Goal: Task Accomplishment & Management: Manage account settings

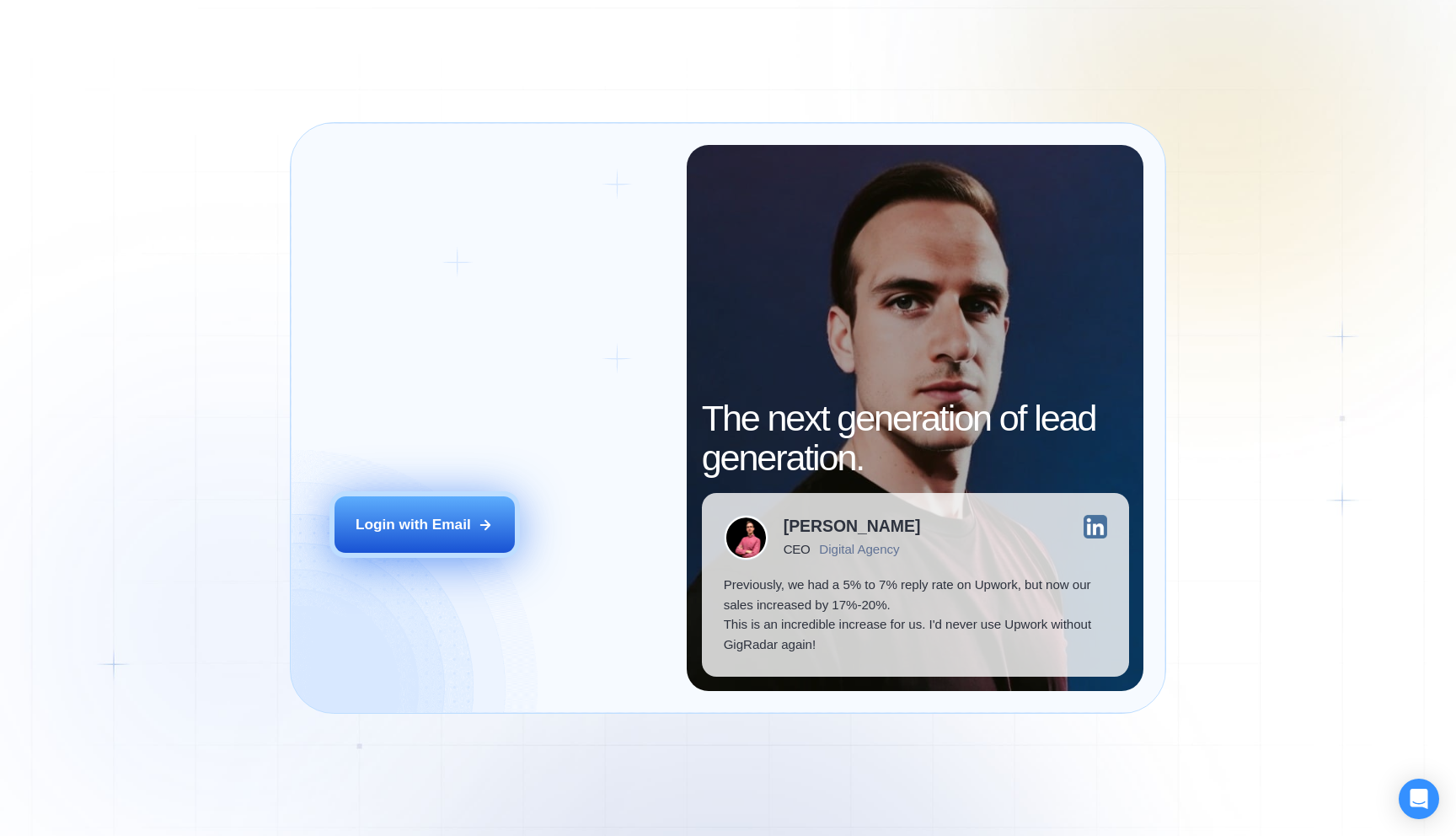
click at [430, 526] on div "Login with Email" at bounding box center [413, 525] width 116 height 21
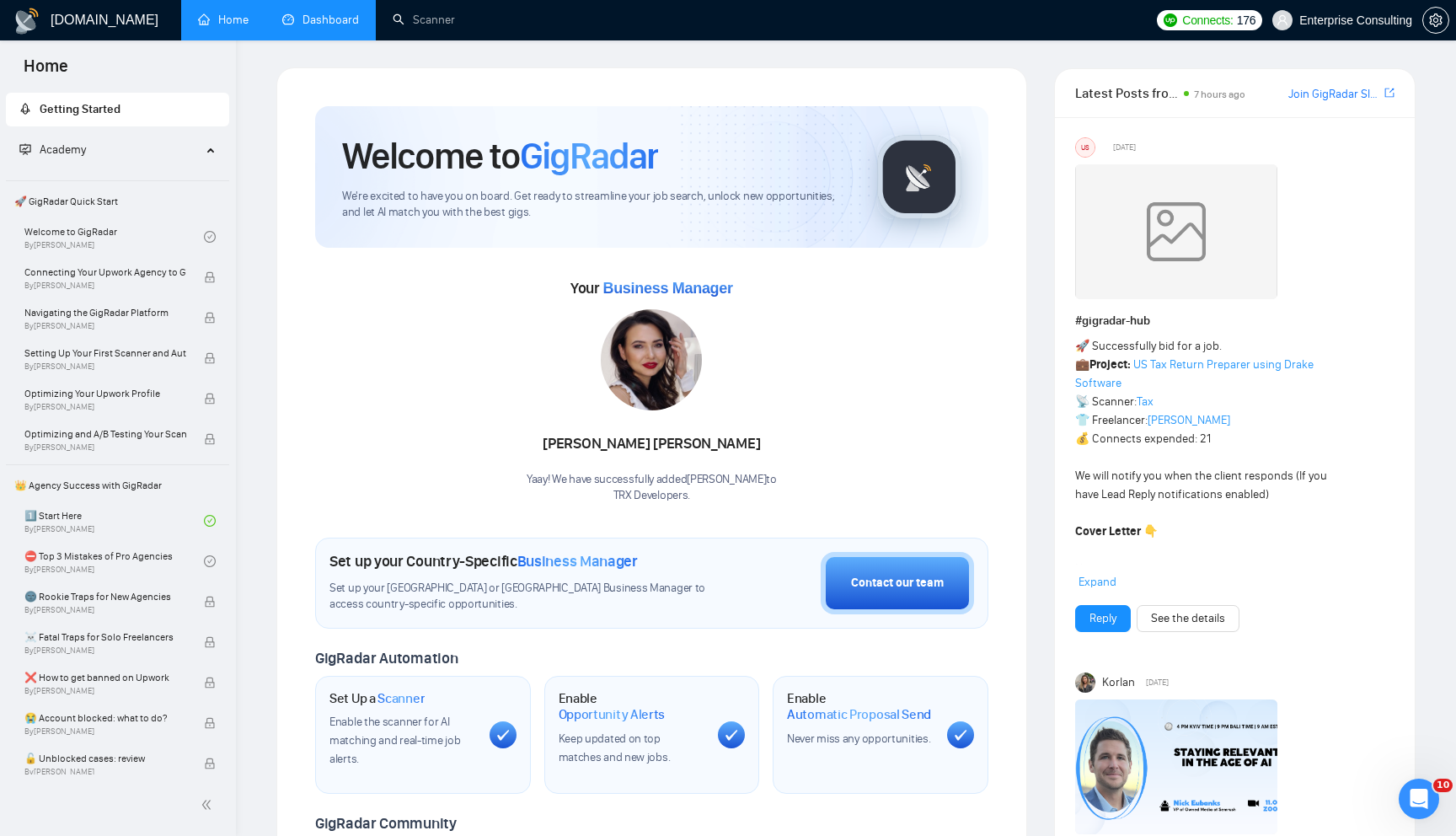
click at [307, 27] on link "Dashboard" at bounding box center [321, 20] width 77 height 14
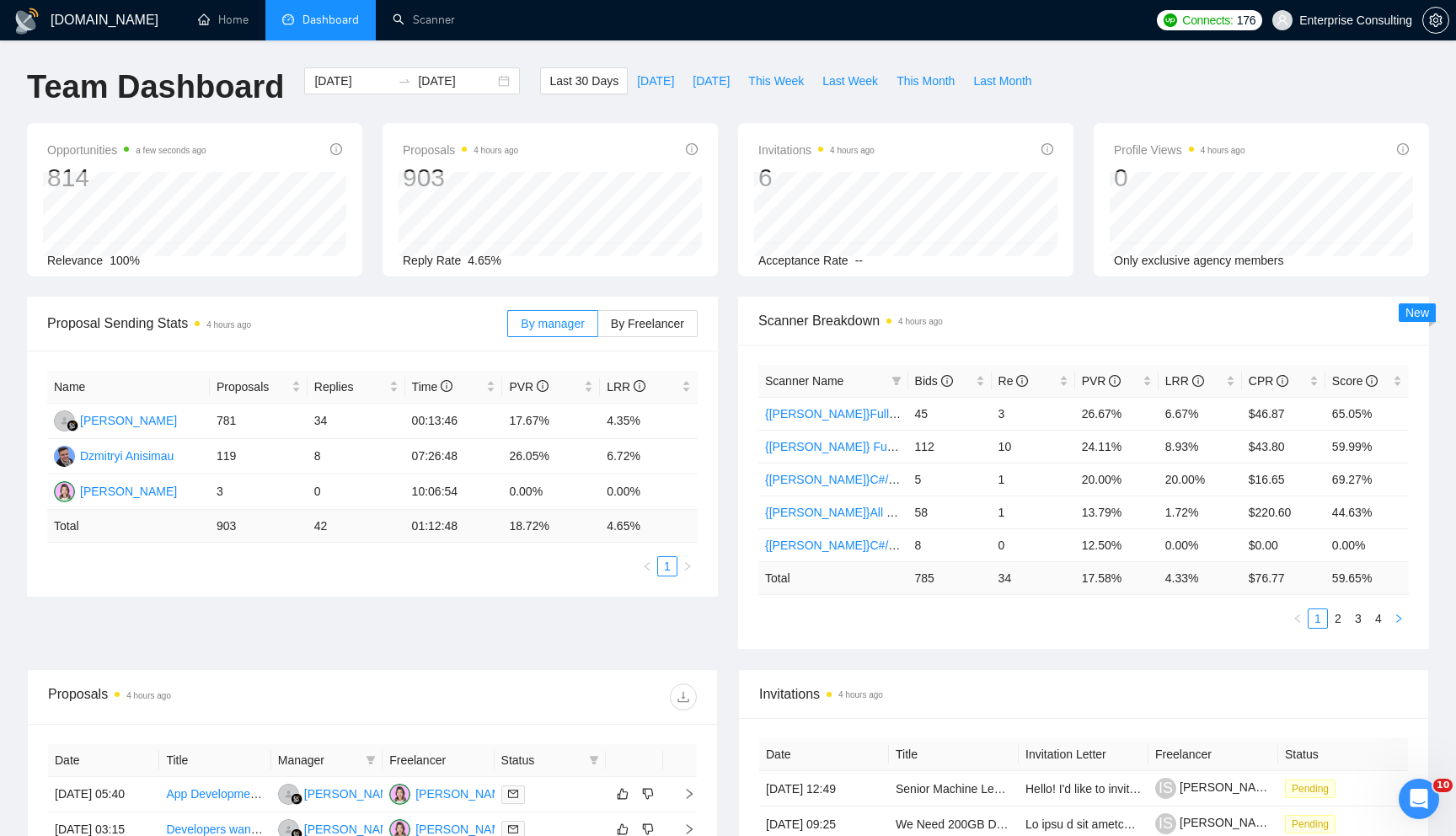
click at [1397, 618] on icon "right" at bounding box center [1399, 618] width 10 height 10
click at [872, 548] on link "🌍[Kate] Native Mobile WW" at bounding box center [875, 545] width 218 height 13
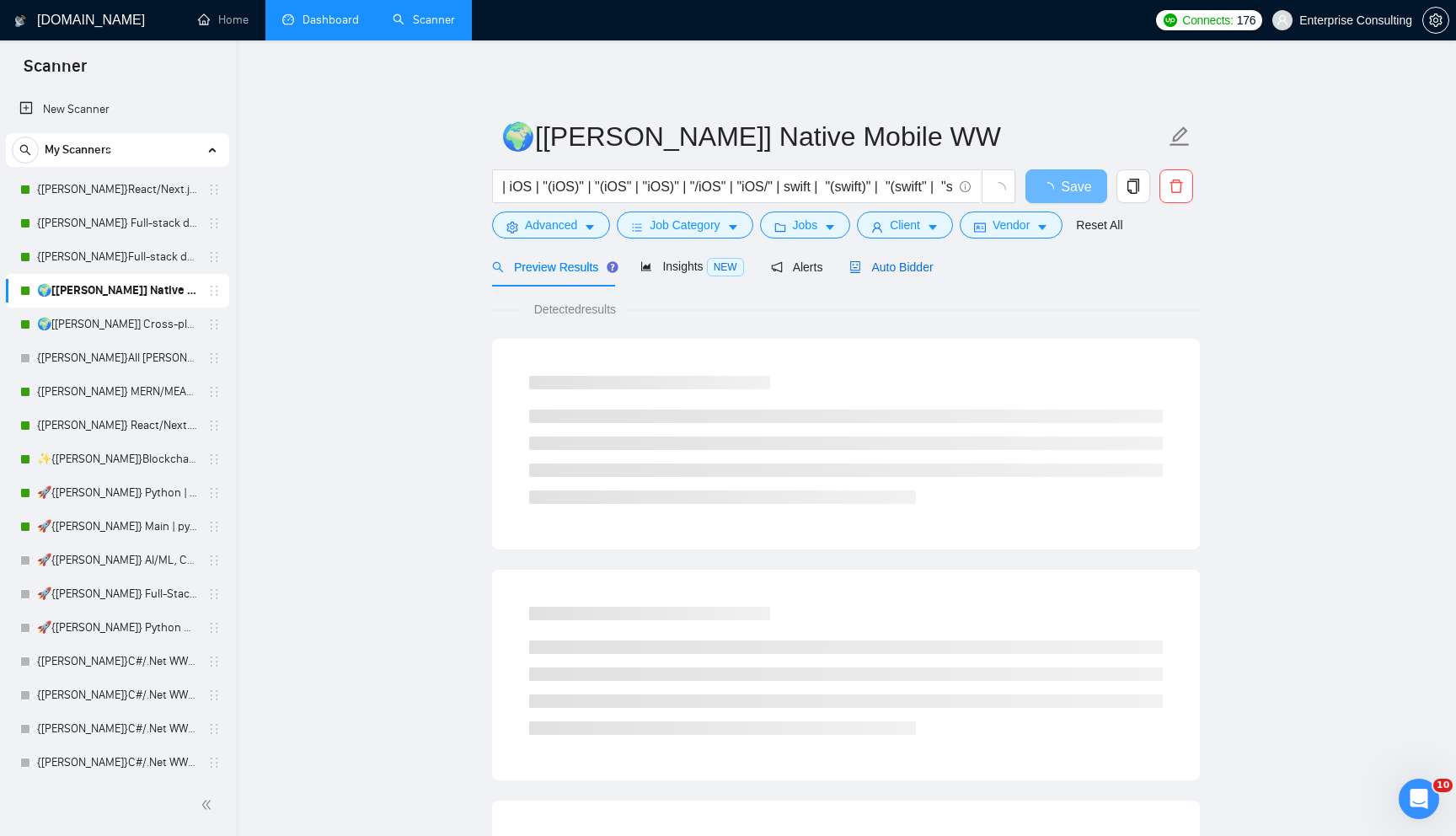
click at [913, 261] on span "Auto Bidder" at bounding box center [890, 267] width 83 height 13
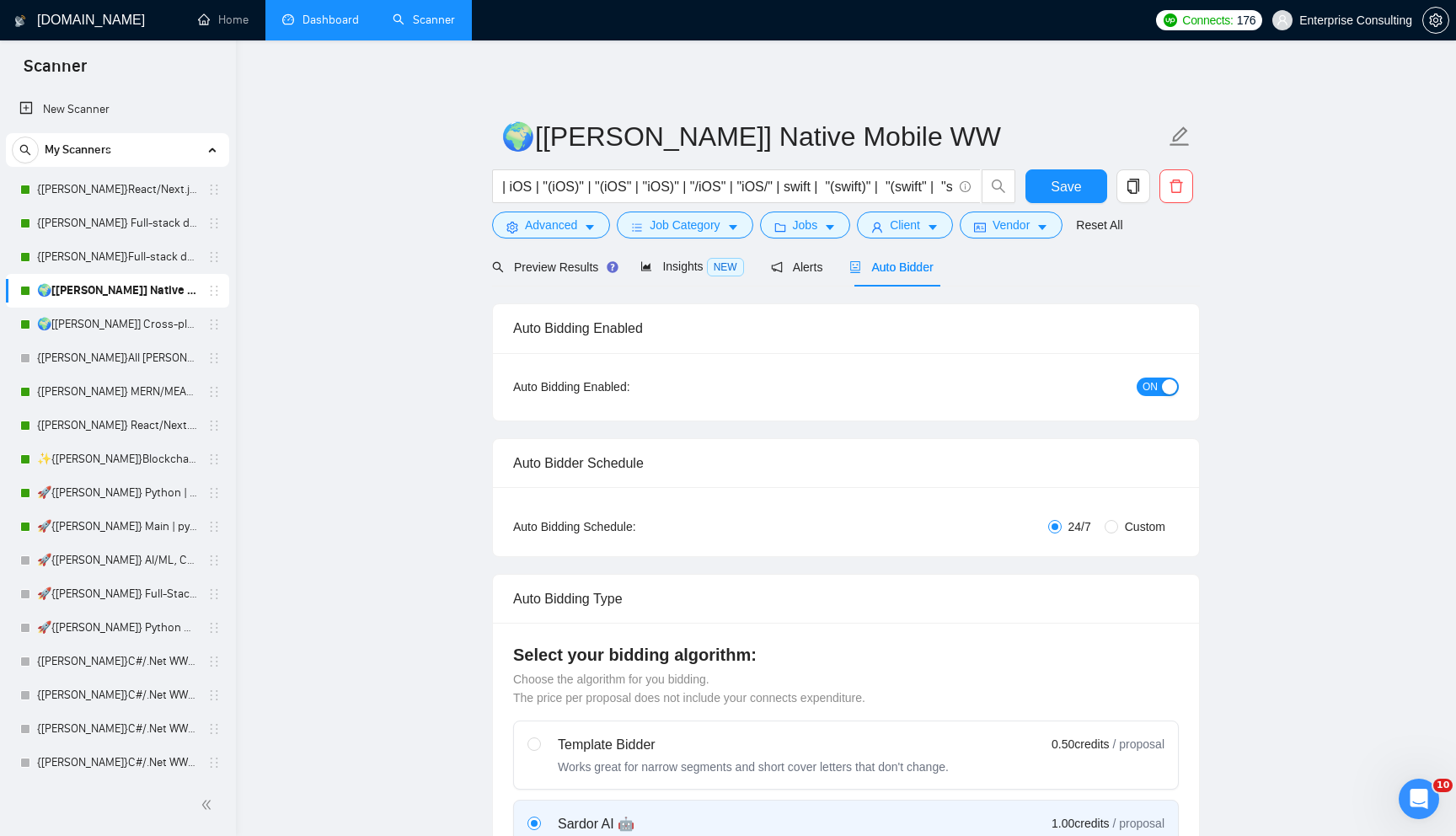
click at [1142, 385] on button "ON" at bounding box center [1157, 387] width 42 height 19
click at [1064, 195] on span "Save" at bounding box center [1066, 187] width 31 height 21
click at [89, 336] on link "🌍[Kate] Cross-platform Mobile WW" at bounding box center [118, 325] width 161 height 34
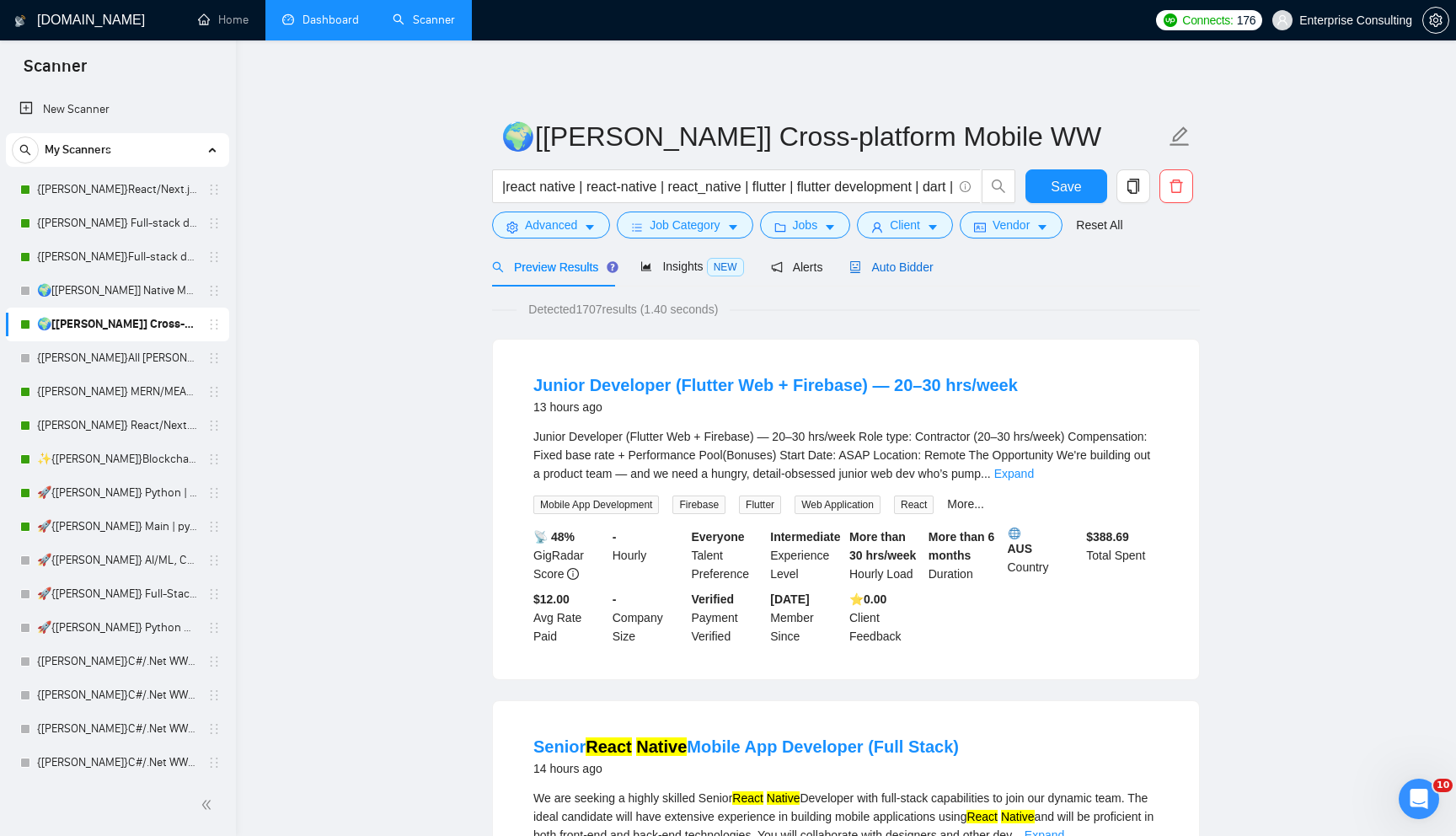
click at [906, 273] on div "Auto Bidder" at bounding box center [890, 267] width 83 height 19
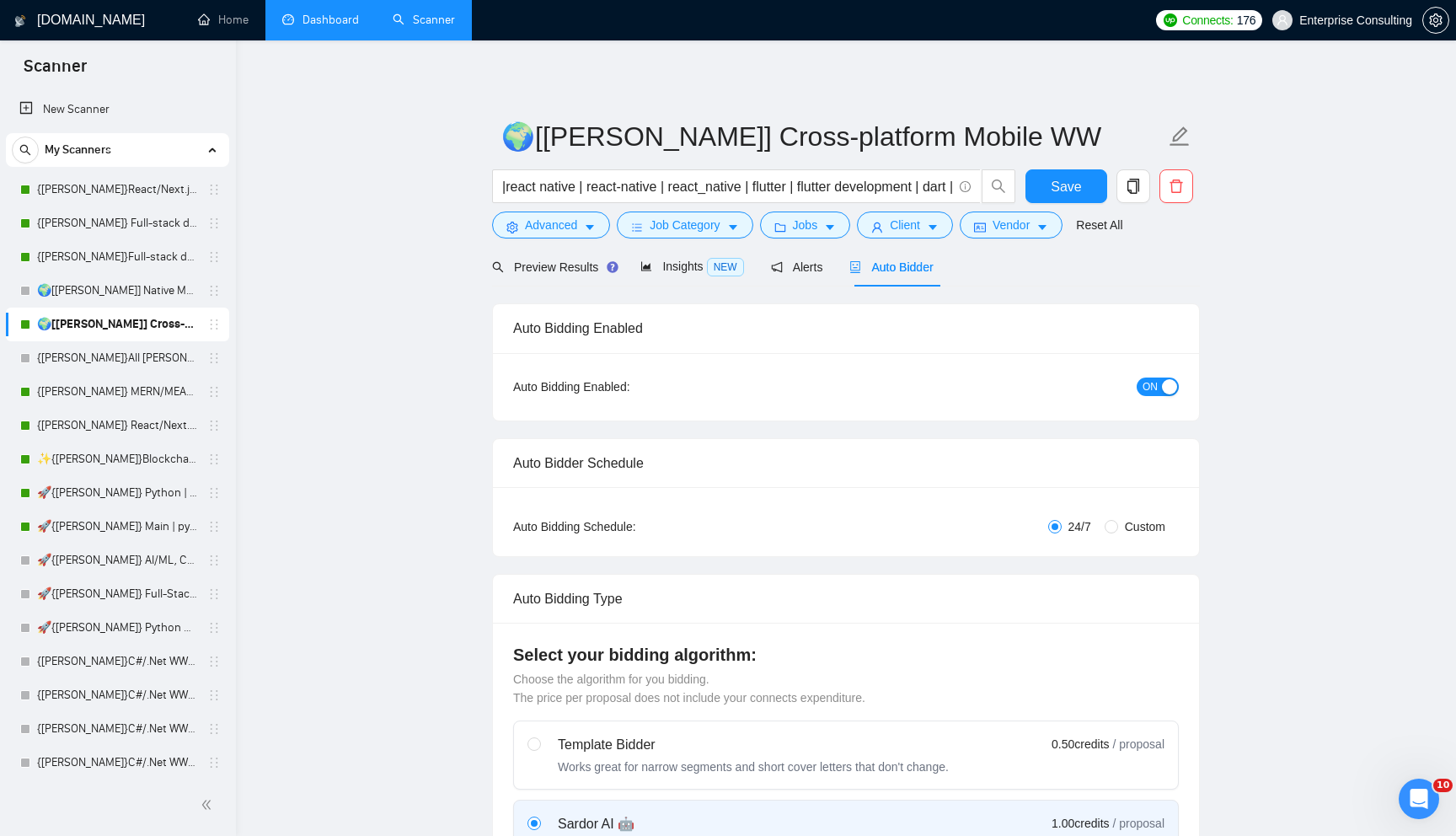
click at [1158, 386] on button "ON" at bounding box center [1157, 387] width 42 height 19
click at [1077, 188] on span "Save" at bounding box center [1066, 187] width 31 height 21
